Goal: Navigation & Orientation: Find specific page/section

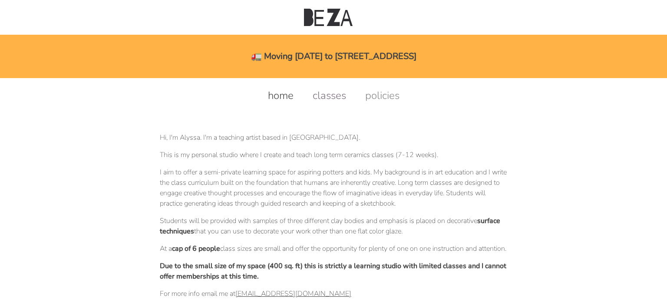
click at [335, 89] on link "classes" at bounding box center [329, 96] width 51 height 14
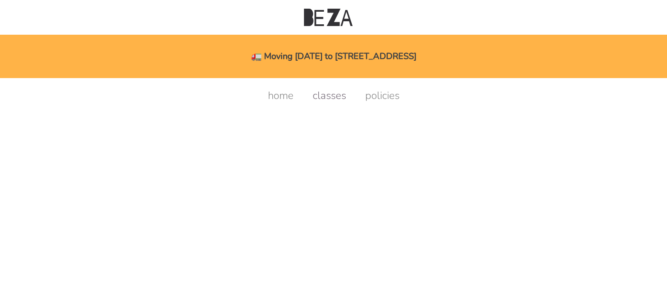
click at [339, 93] on link "classes" at bounding box center [329, 96] width 51 height 14
click at [383, 95] on link "policies" at bounding box center [382, 96] width 52 height 14
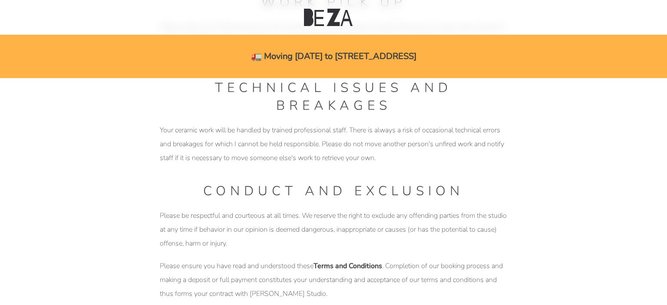
scroll to position [1165, 0]
